Goal: Task Accomplishment & Management: Use online tool/utility

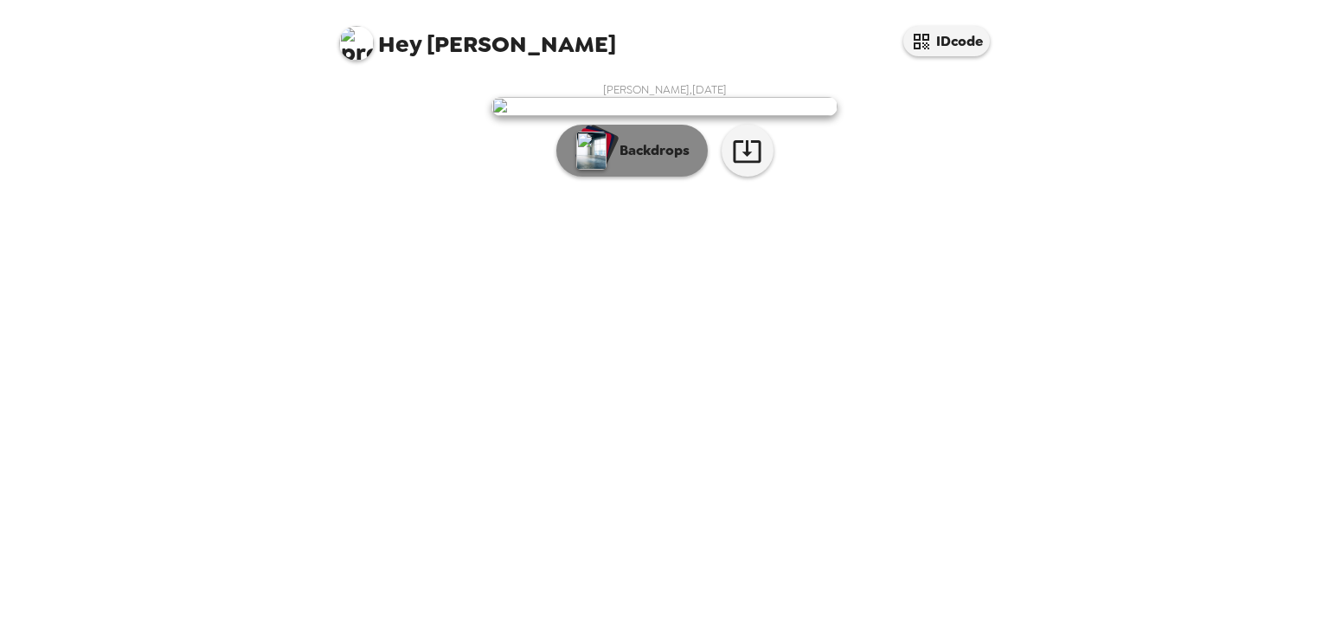
click at [622, 161] on p "Backdrops" at bounding box center [650, 150] width 79 height 21
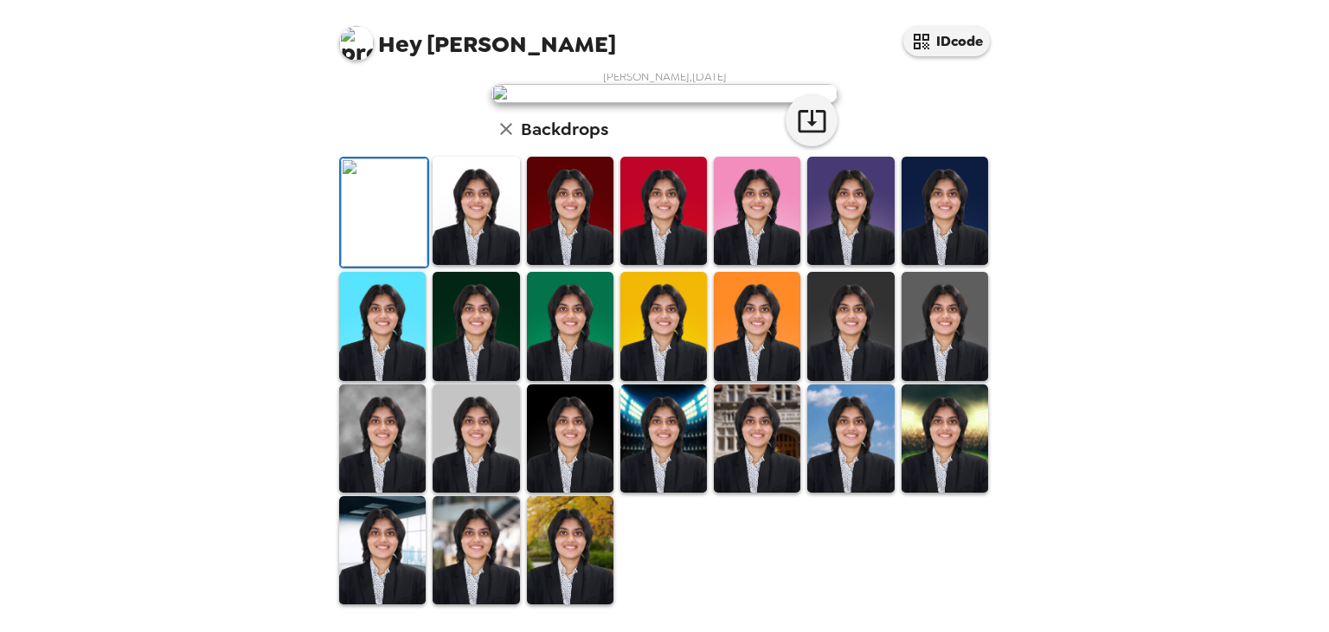
scroll to position [417, 0]
click at [472, 184] on img at bounding box center [476, 211] width 87 height 108
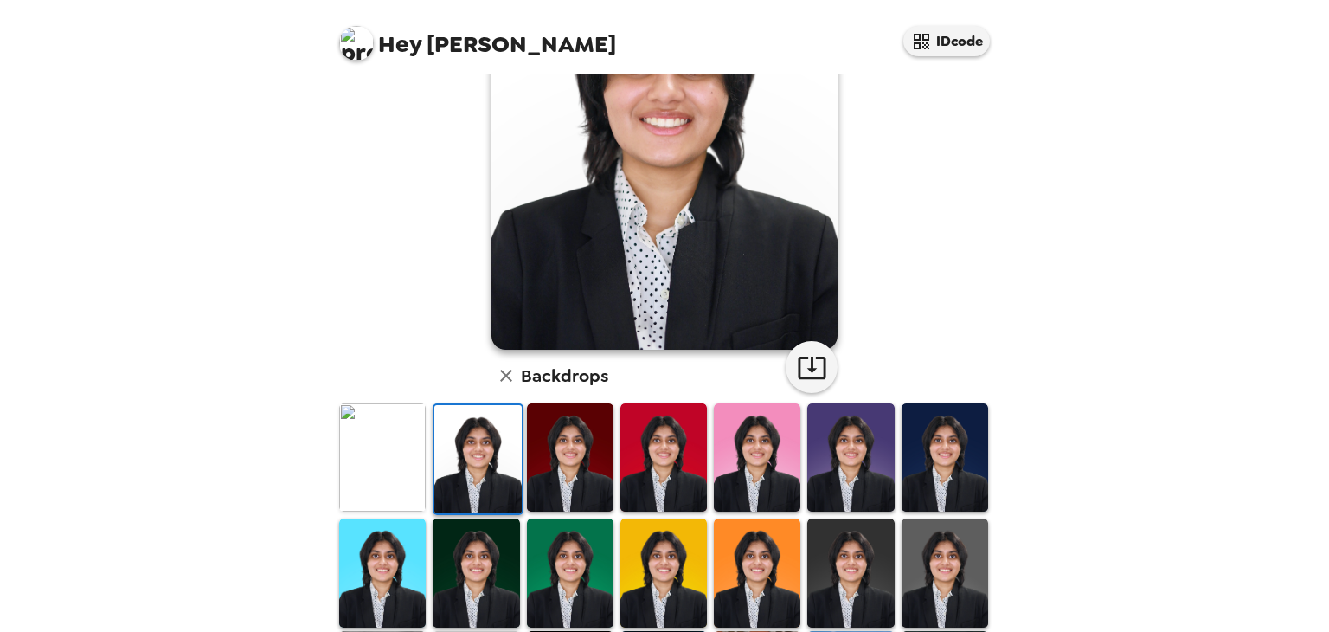
scroll to position [286, 0]
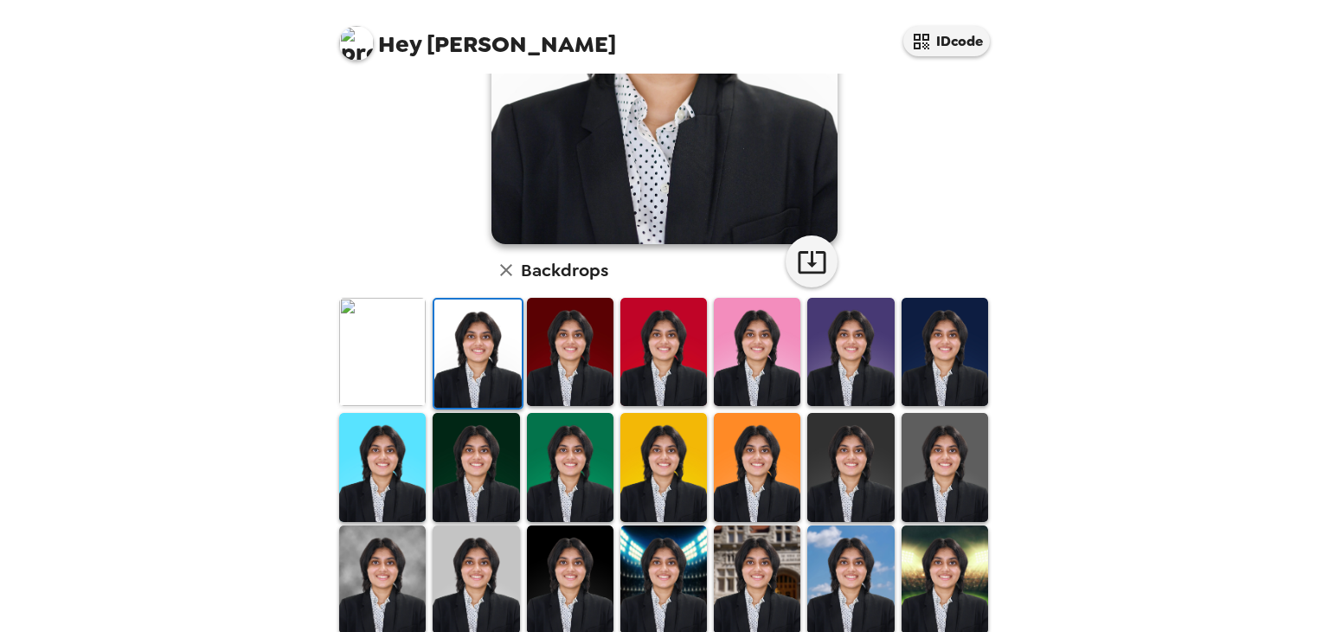
click at [870, 453] on img at bounding box center [850, 467] width 87 height 108
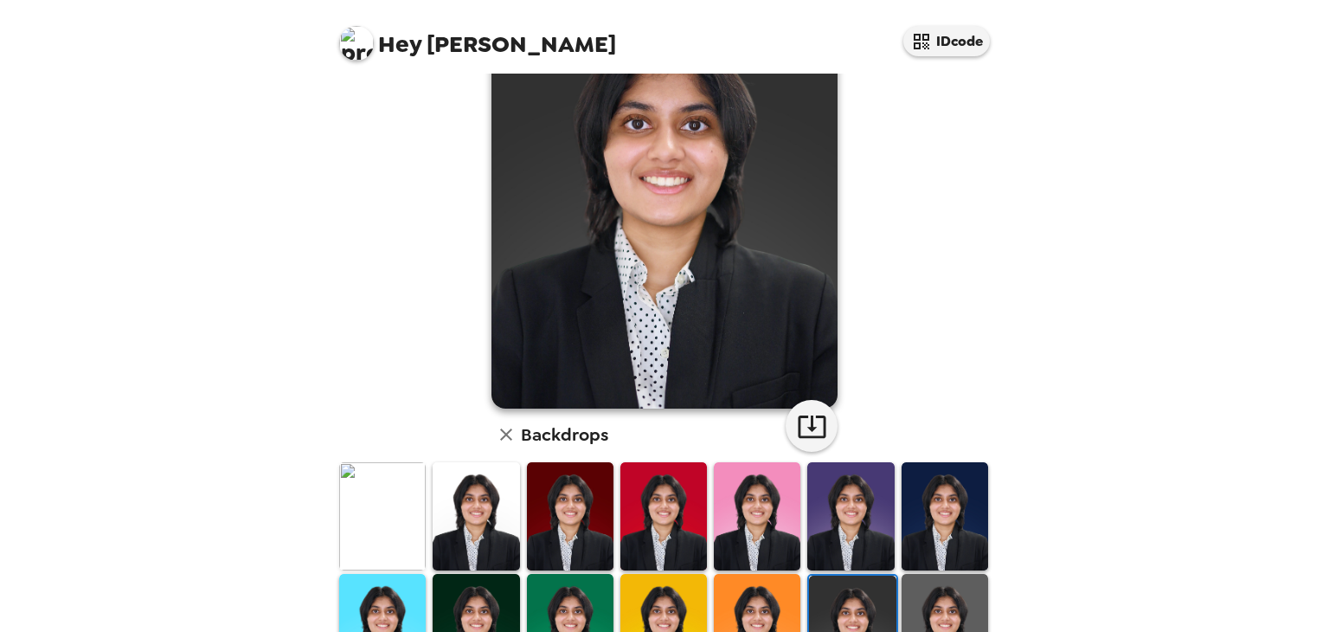
scroll to position [289, 0]
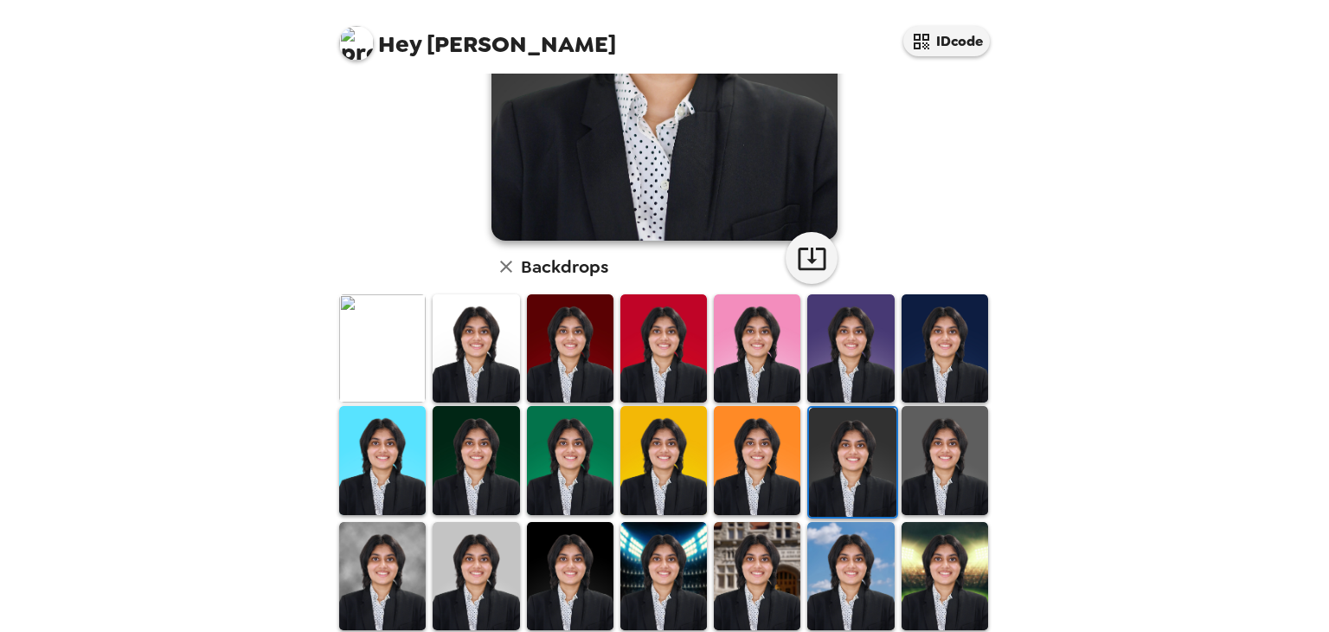
click at [482, 377] on img at bounding box center [476, 348] width 87 height 108
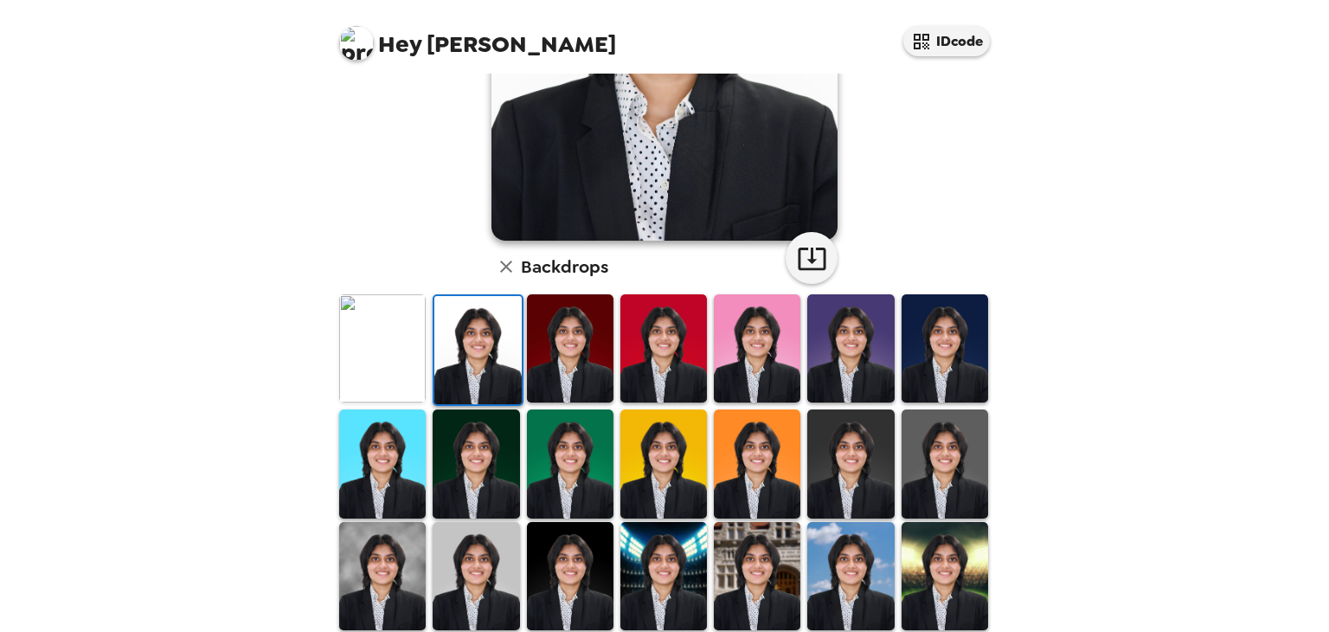
scroll to position [417, 0]
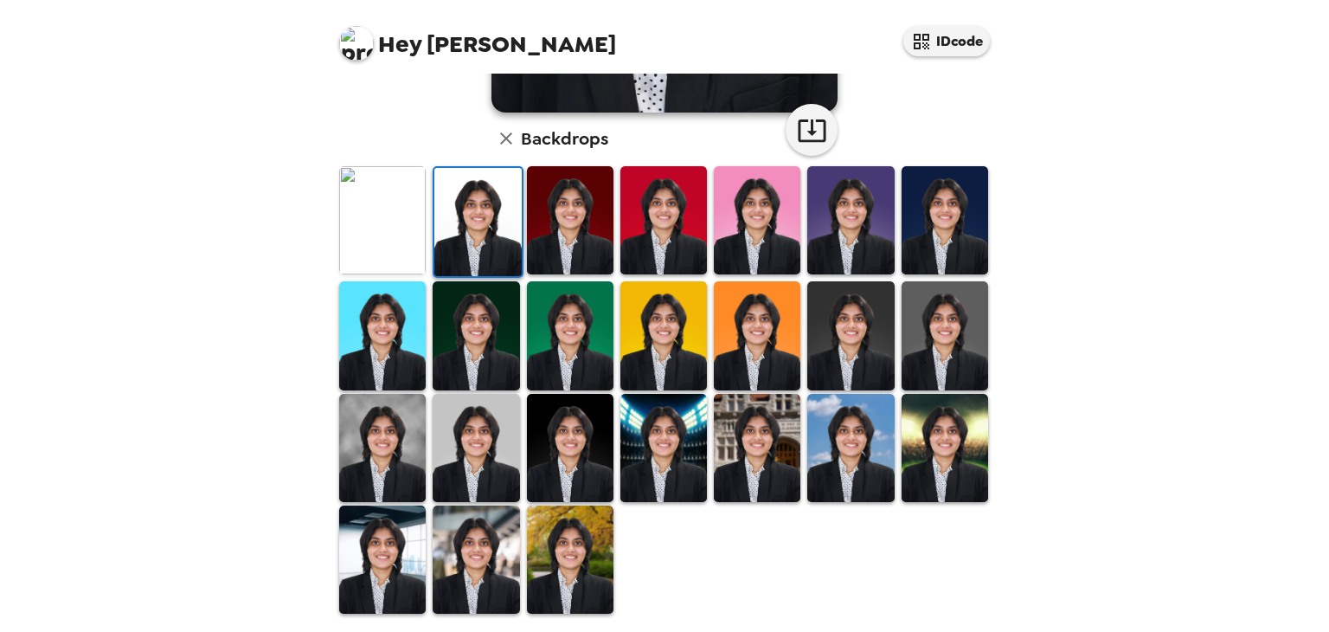
click at [484, 465] on img at bounding box center [476, 448] width 87 height 108
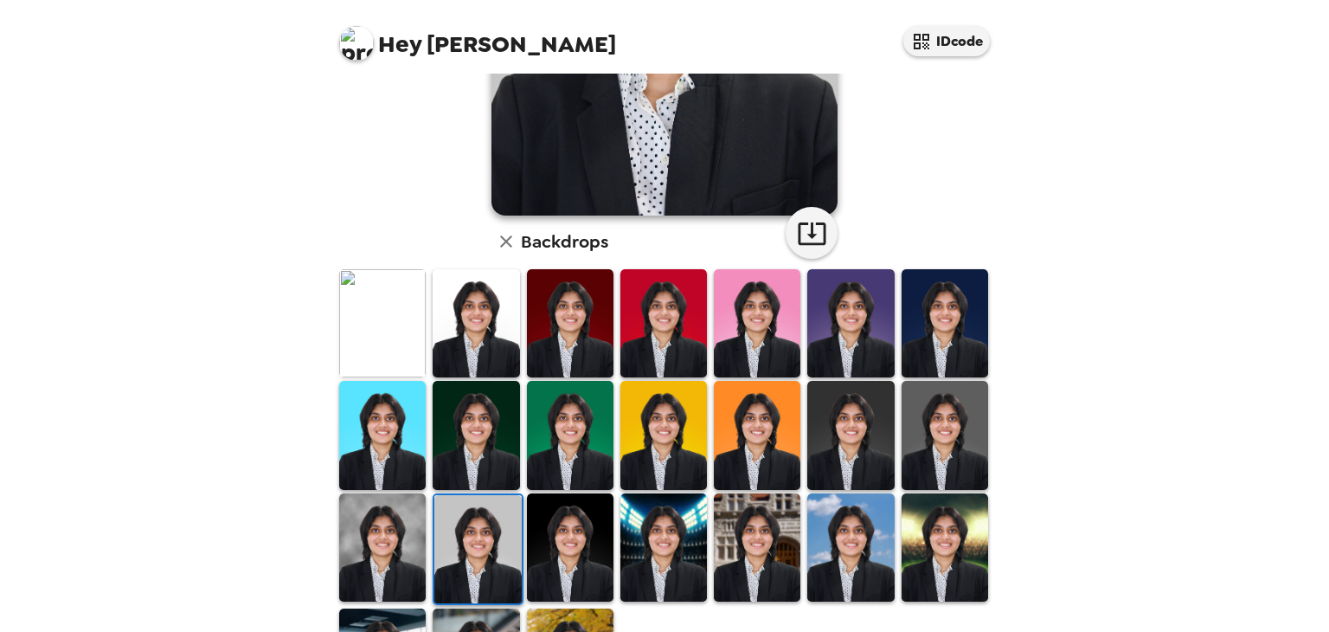
scroll to position [315, 0]
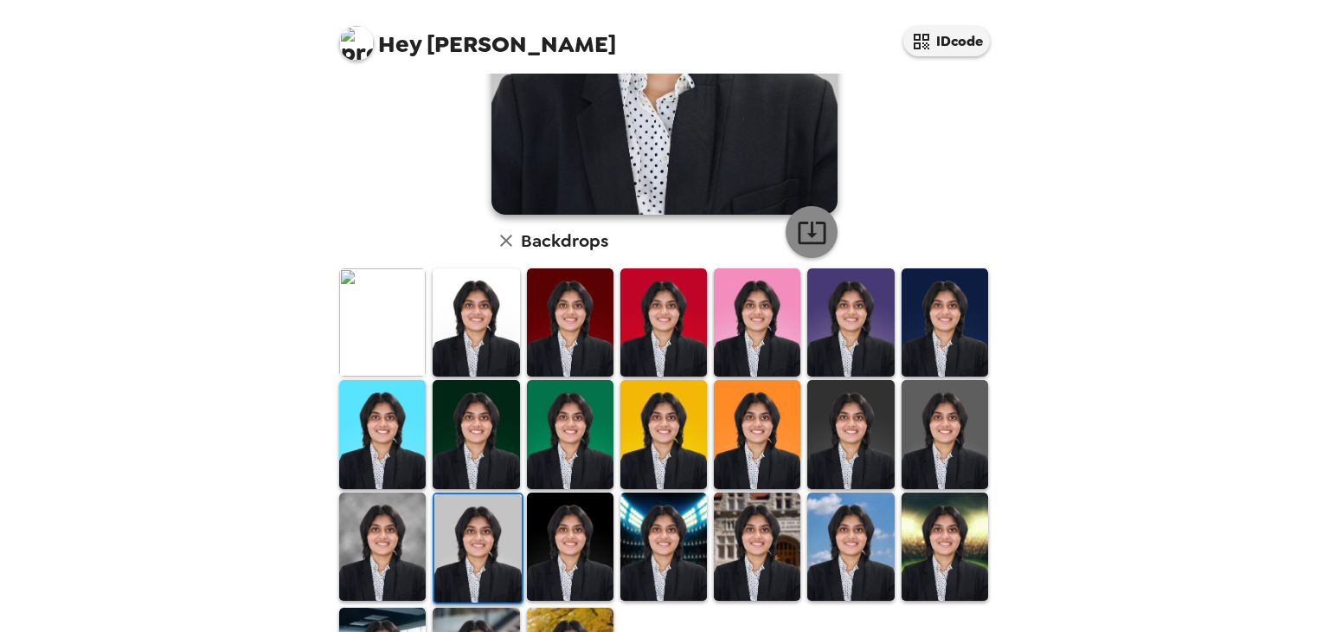
click at [800, 235] on icon "button" at bounding box center [812, 232] width 30 height 30
click at [485, 299] on img at bounding box center [476, 322] width 87 height 108
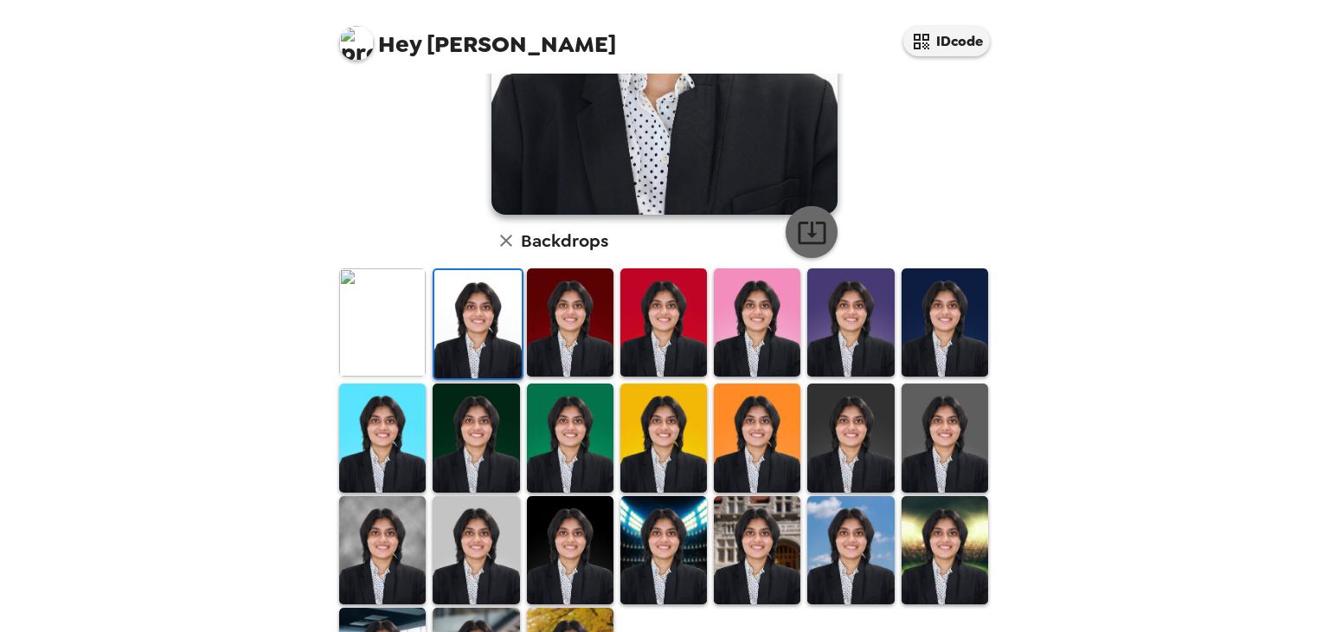
click at [806, 235] on icon "button" at bounding box center [812, 232] width 28 height 22
click at [375, 537] on img at bounding box center [382, 550] width 87 height 108
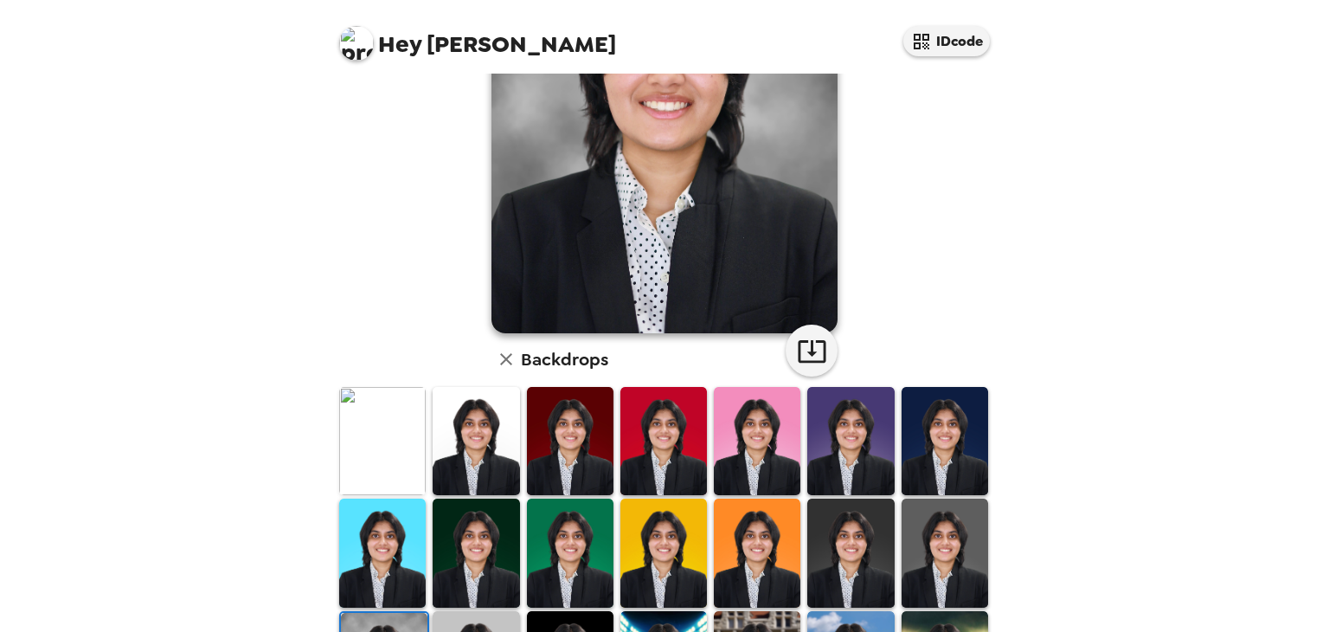
scroll to position [103, 0]
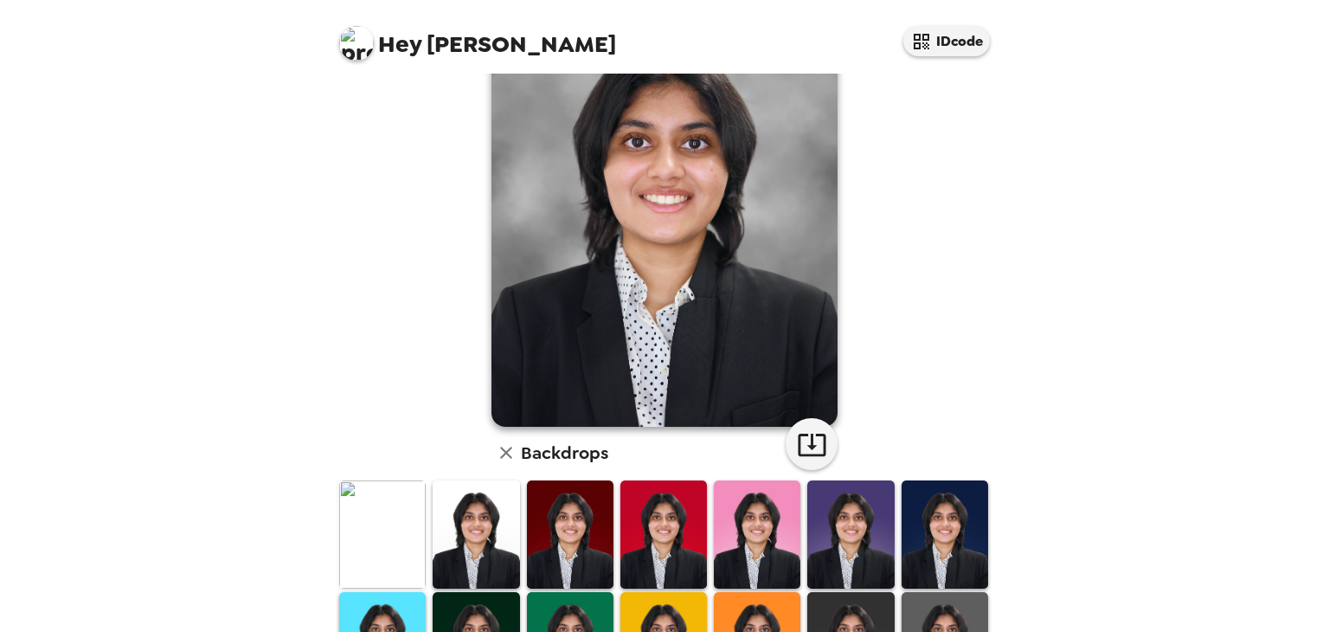
click at [902, 511] on img at bounding box center [945, 534] width 87 height 108
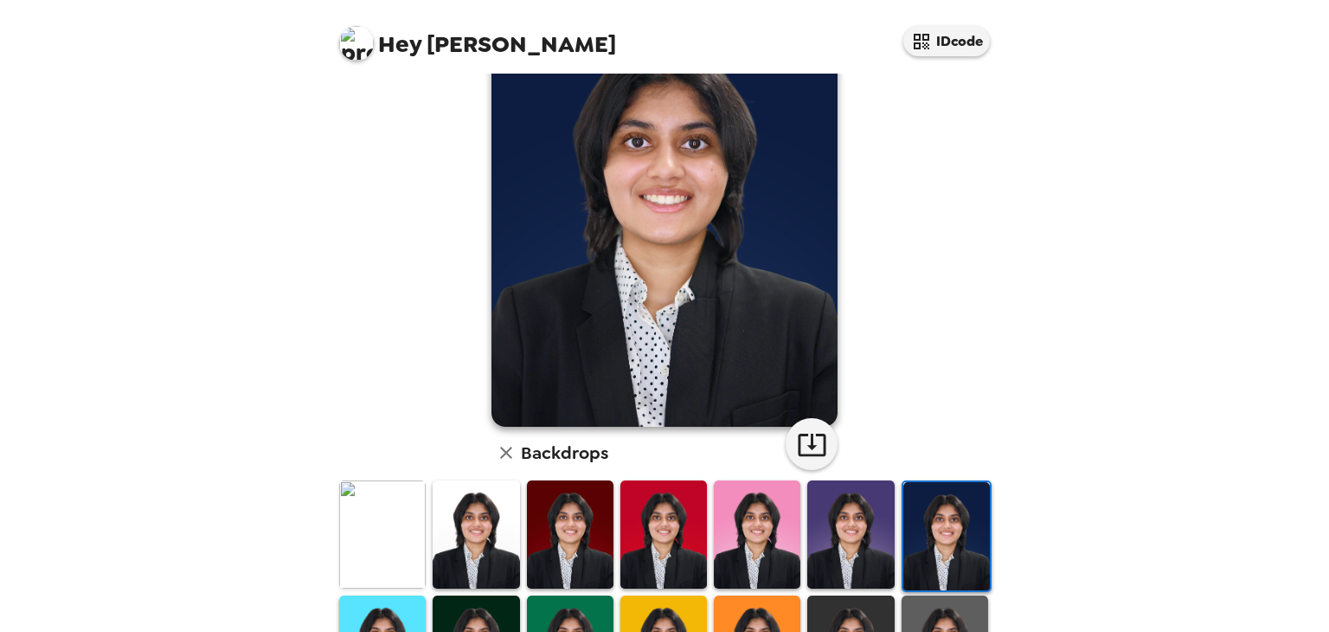
click at [844, 509] on img at bounding box center [850, 534] width 87 height 108
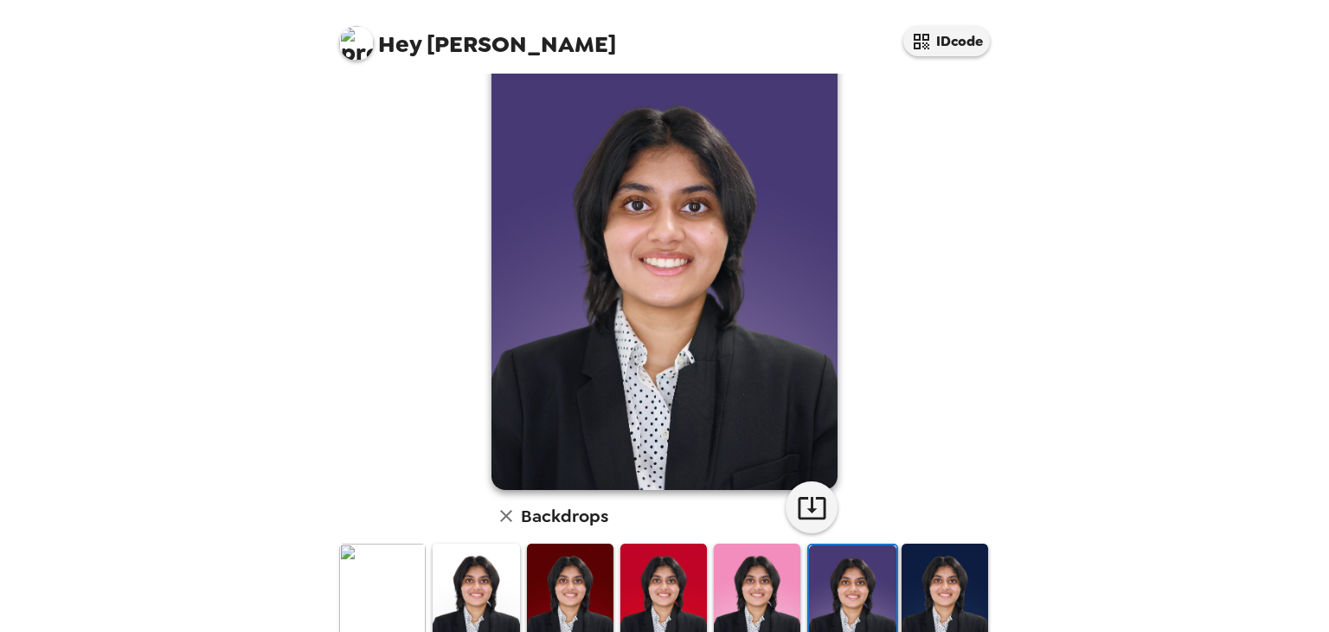
scroll to position [244, 0]
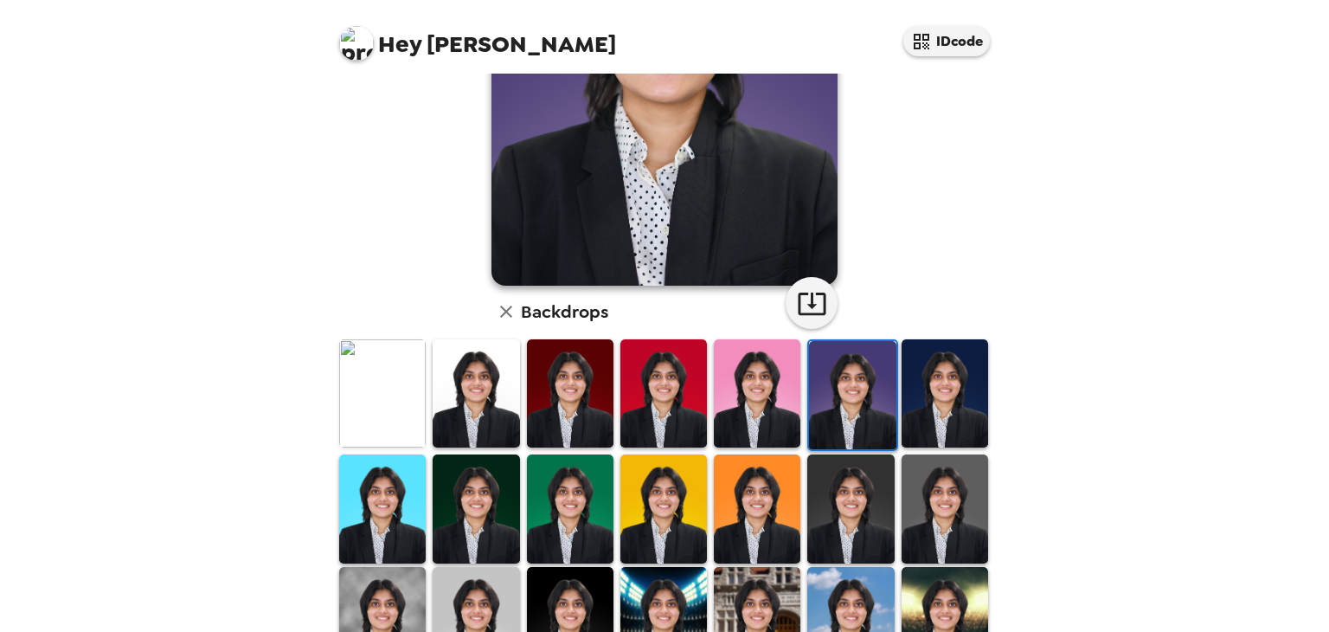
click at [819, 523] on img at bounding box center [850, 508] width 87 height 108
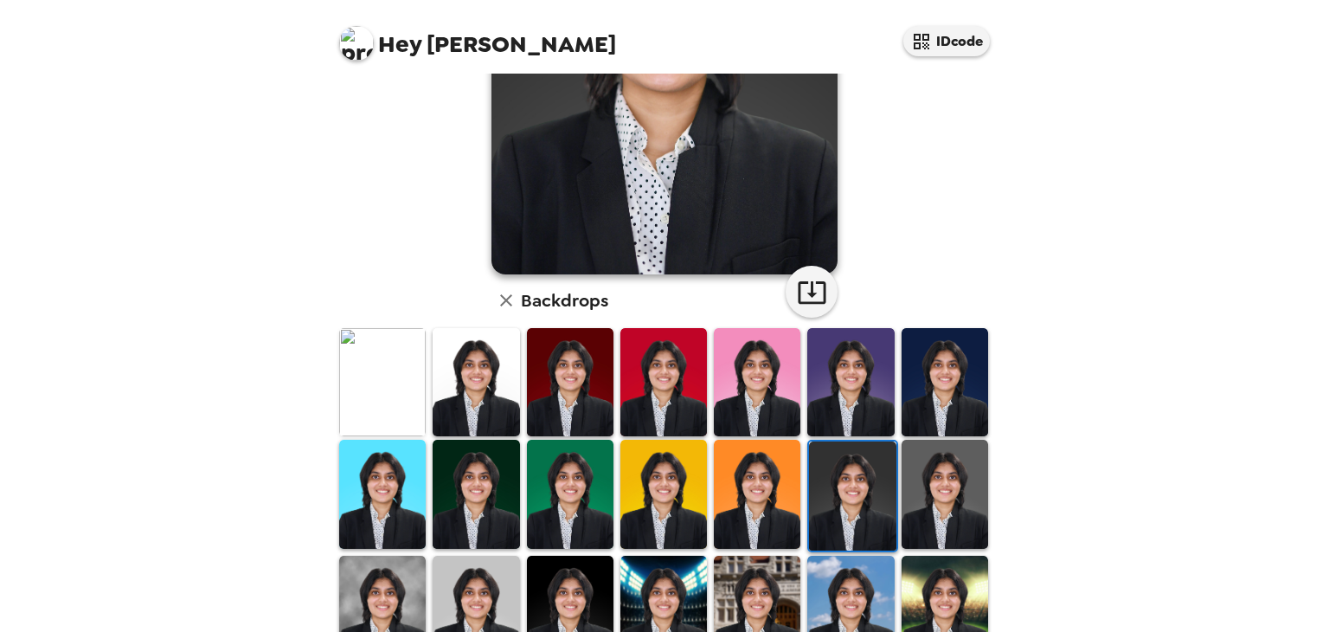
scroll to position [261, 0]
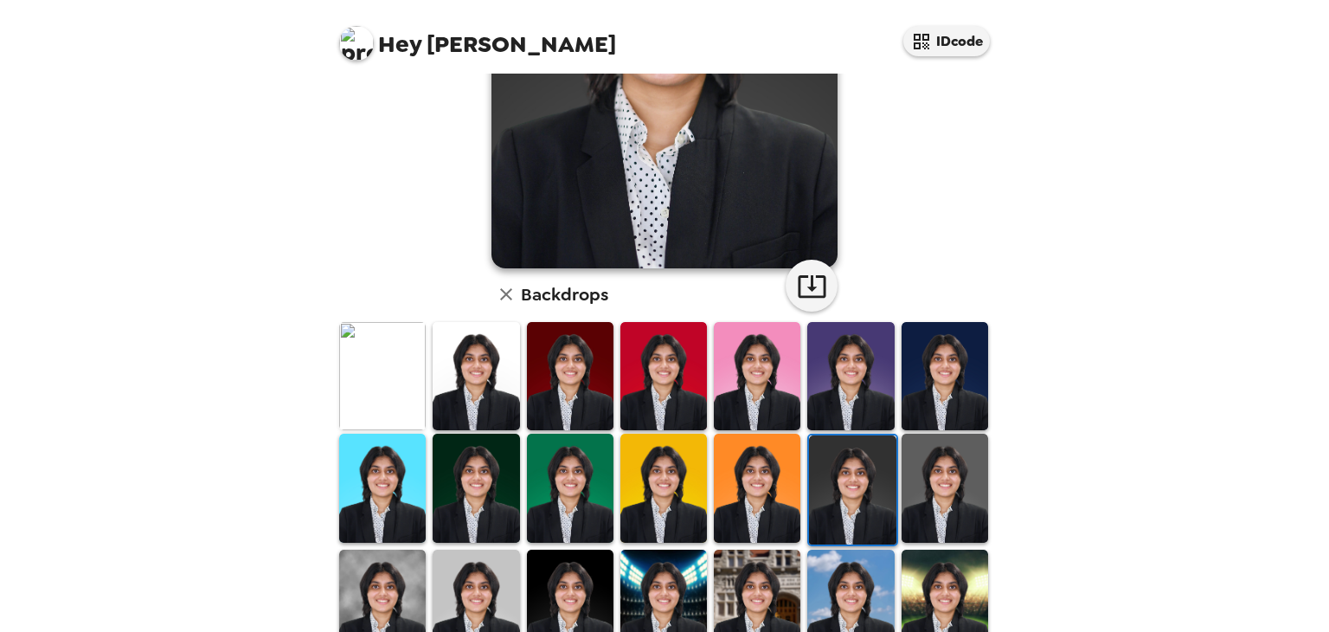
click at [551, 562] on img at bounding box center [570, 603] width 87 height 108
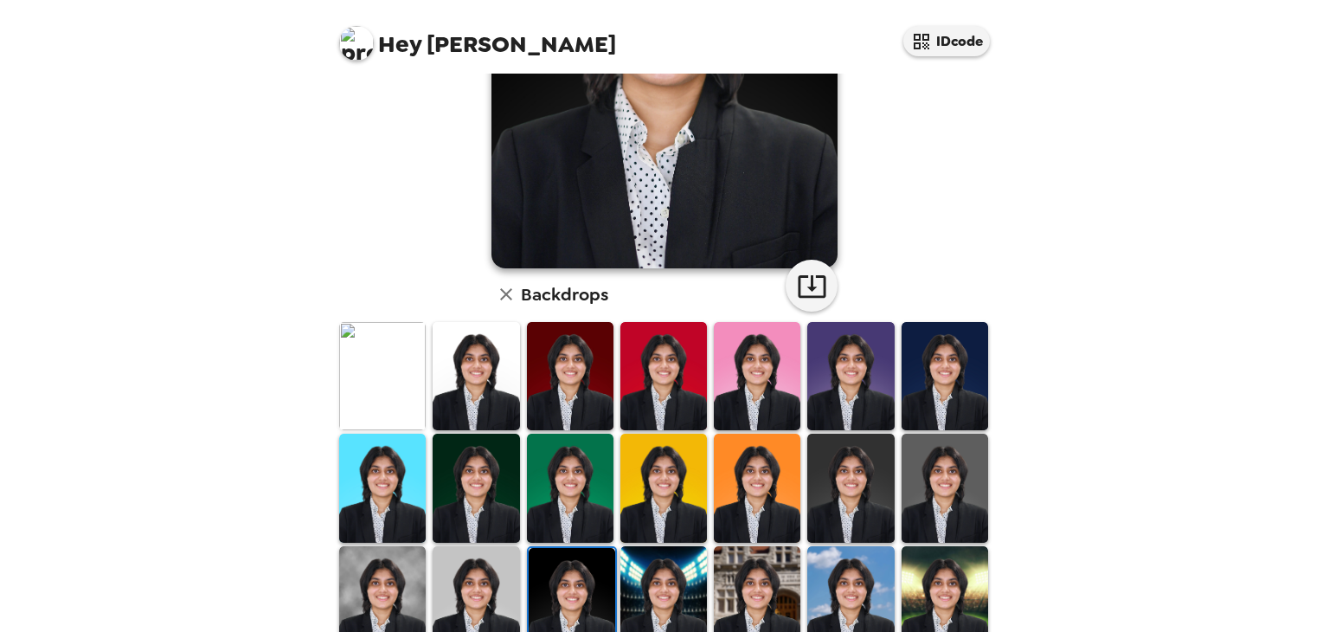
scroll to position [417, 0]
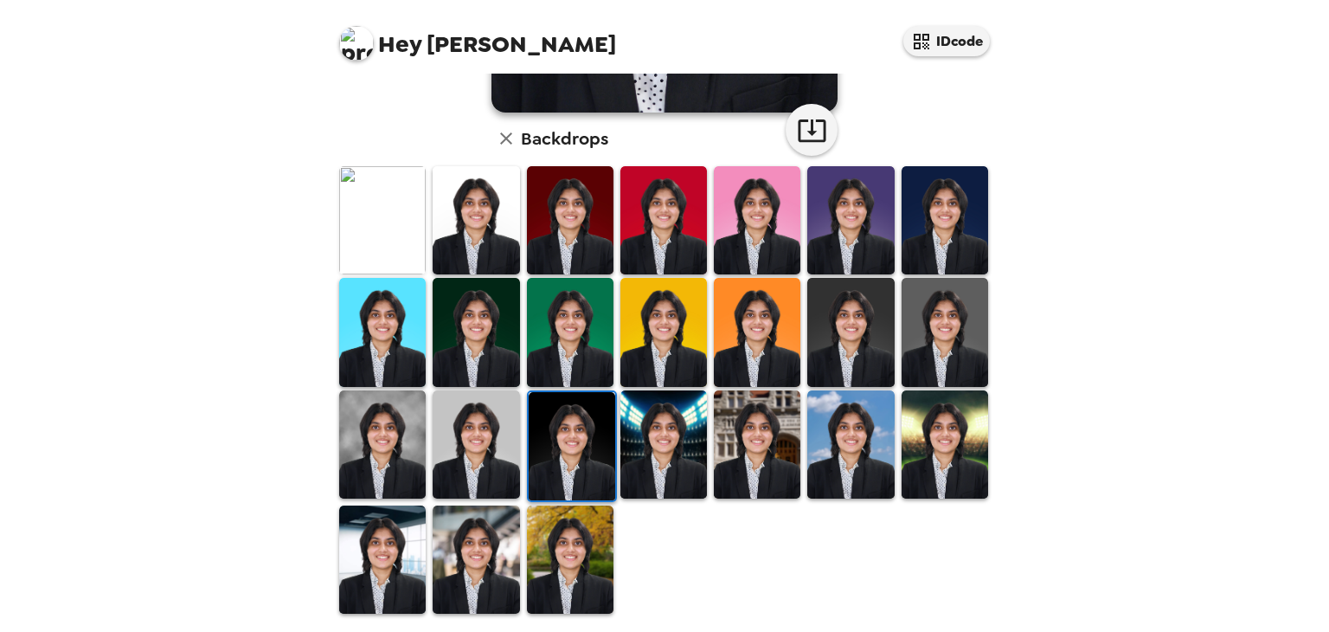
click at [758, 456] on img at bounding box center [757, 444] width 87 height 108
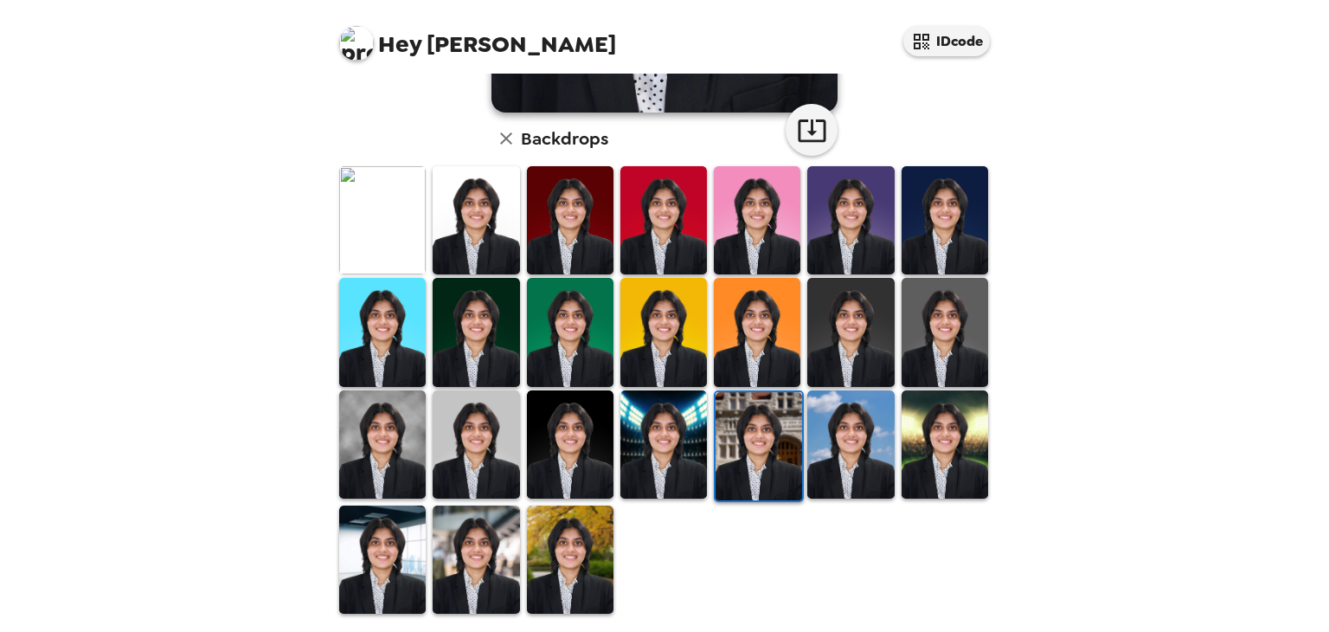
click at [491, 575] on img at bounding box center [476, 559] width 87 height 108
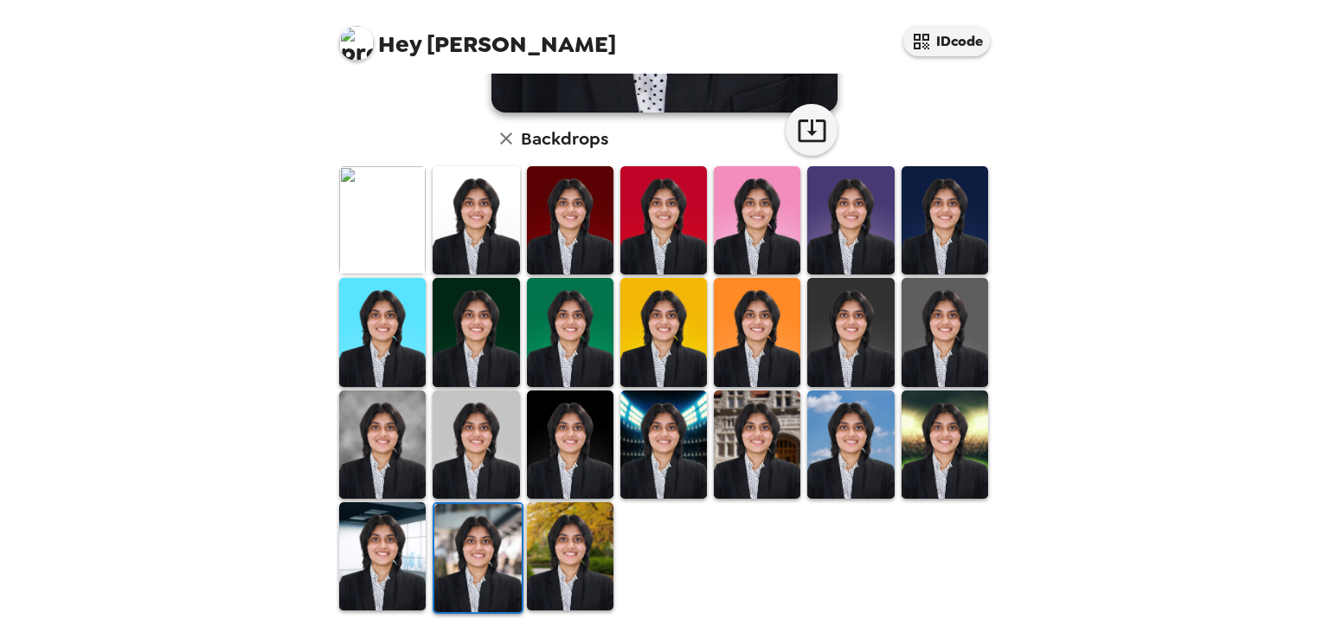
click at [421, 565] on img at bounding box center [382, 556] width 87 height 108
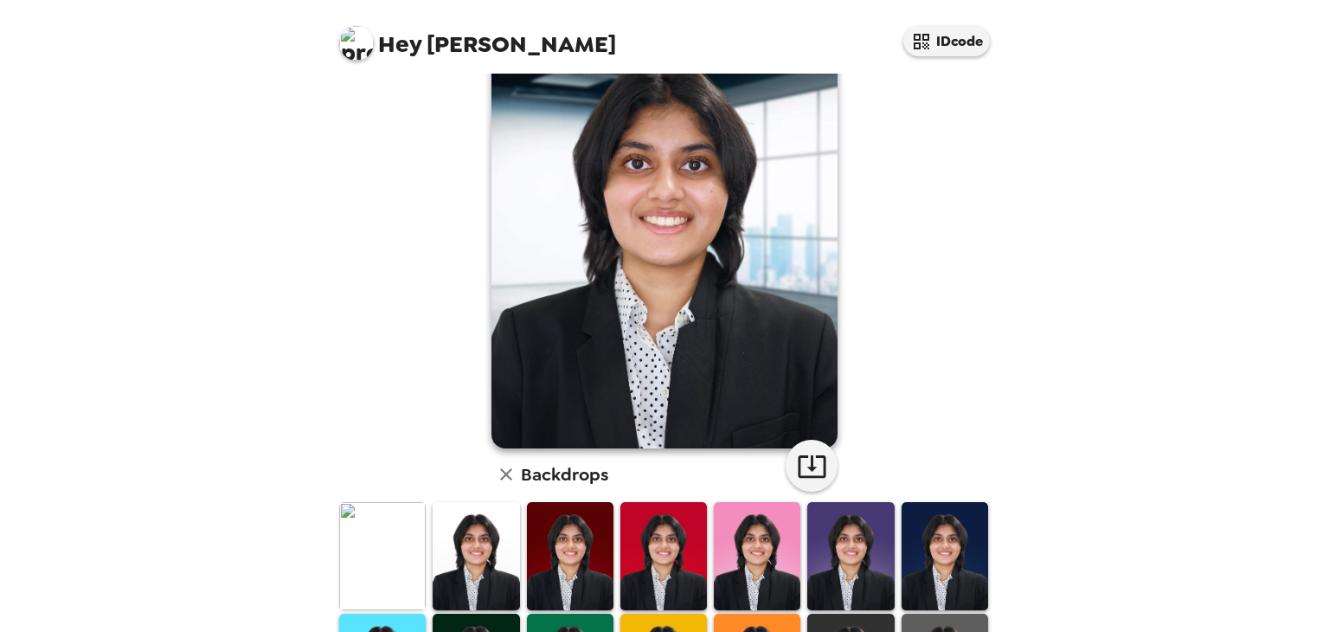
scroll to position [0, 0]
